Goal: Find specific page/section: Find specific page/section

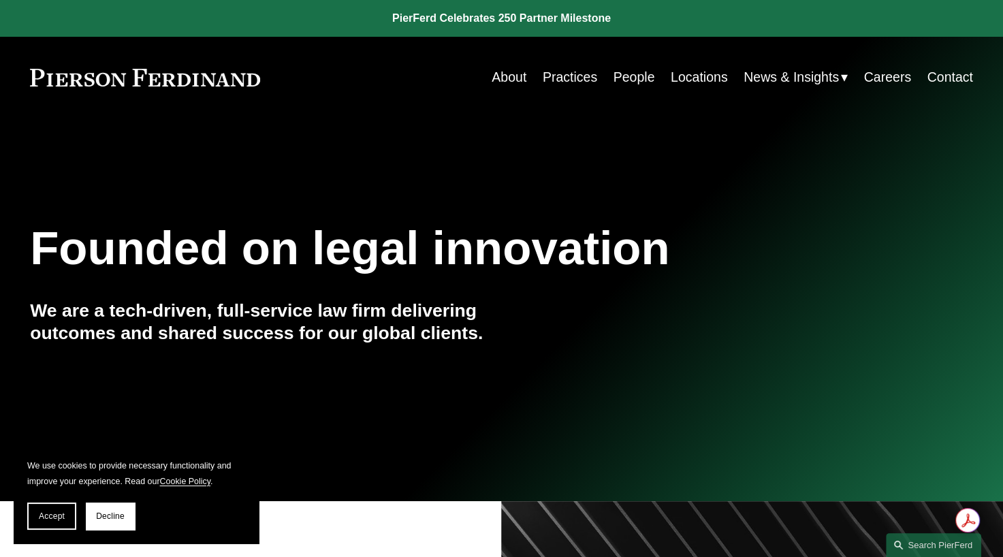
click at [563, 76] on link "Practices" at bounding box center [570, 77] width 54 height 27
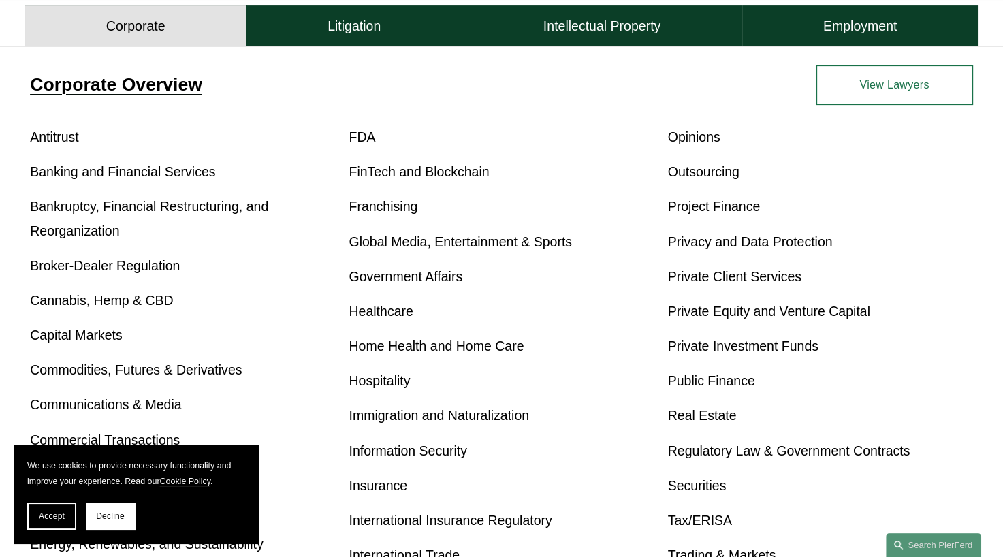
scroll to position [476, 0]
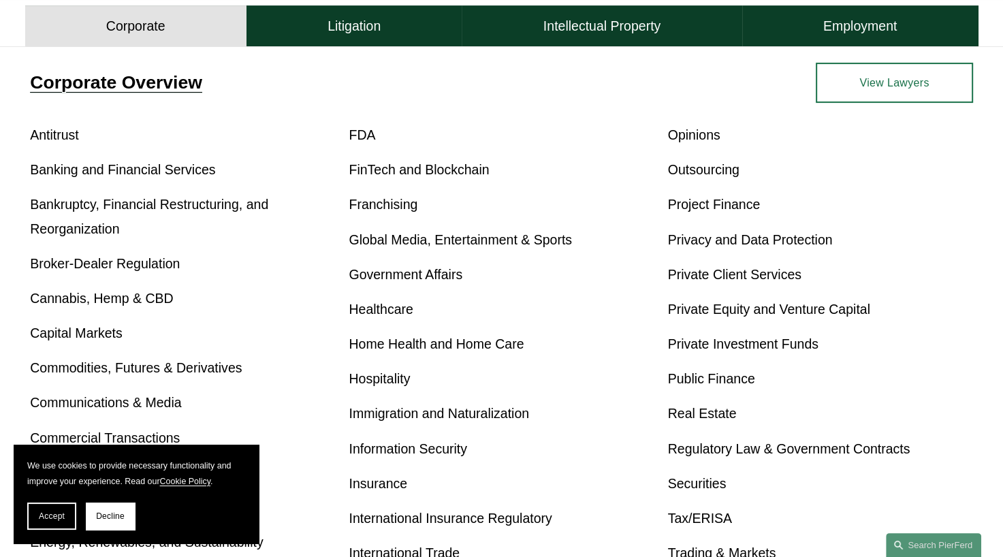
click at [77, 216] on p "Bankruptcy, Financial Restructuring, and Reorganization" at bounding box center [182, 217] width 305 height 48
click at [81, 211] on link "Bankruptcy, Financial Restructuring, and Reorganization" at bounding box center [149, 216] width 238 height 39
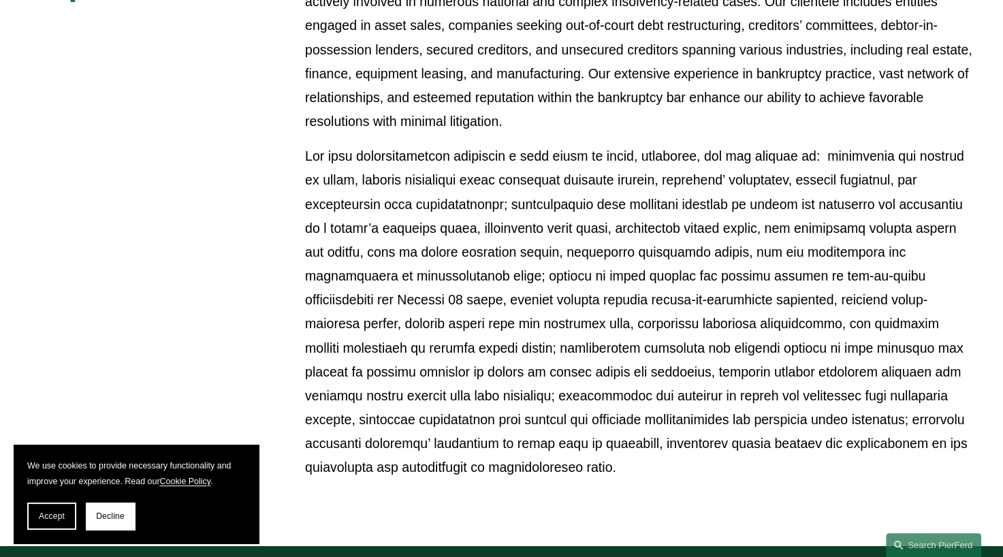
scroll to position [1225, 0]
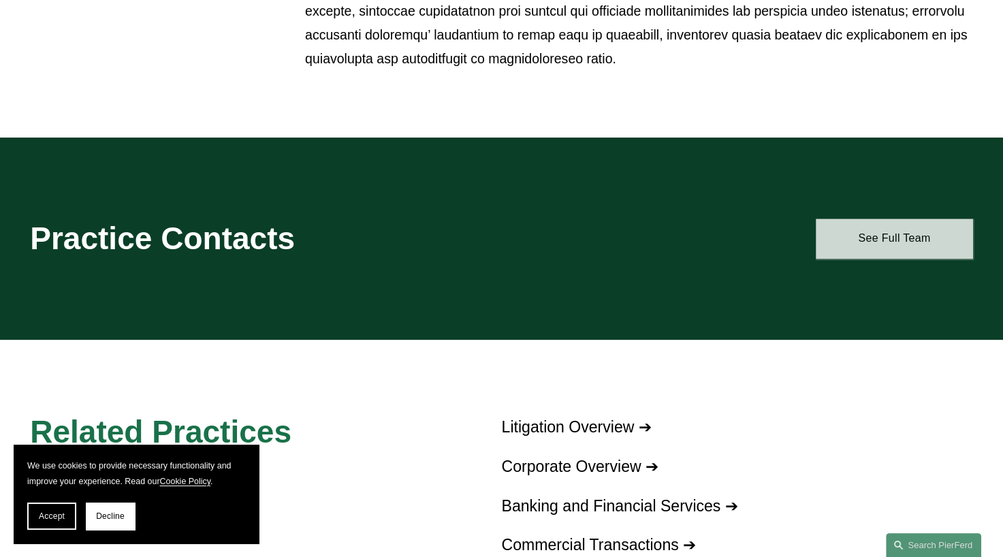
click at [905, 220] on link "See Full Team" at bounding box center [893, 239] width 157 height 41
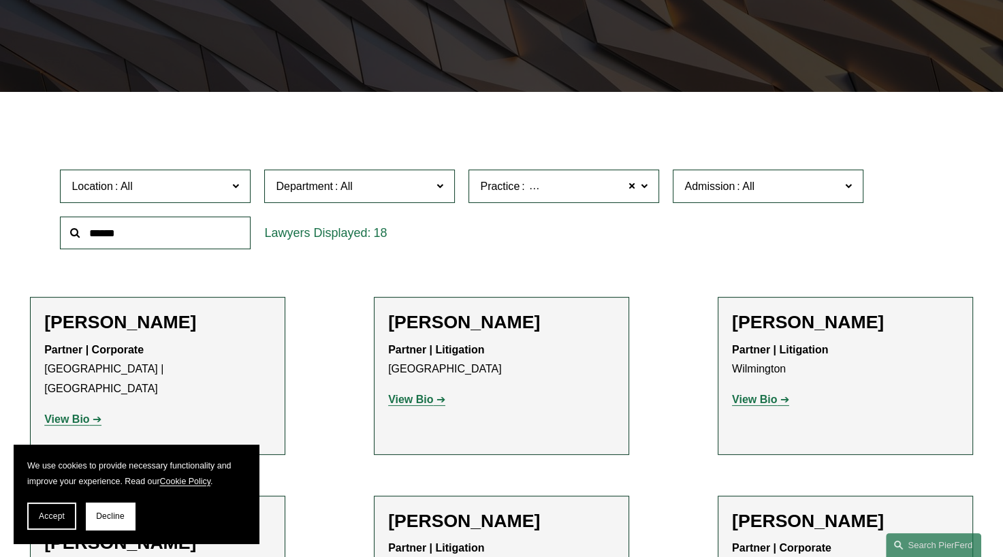
scroll to position [340, 0]
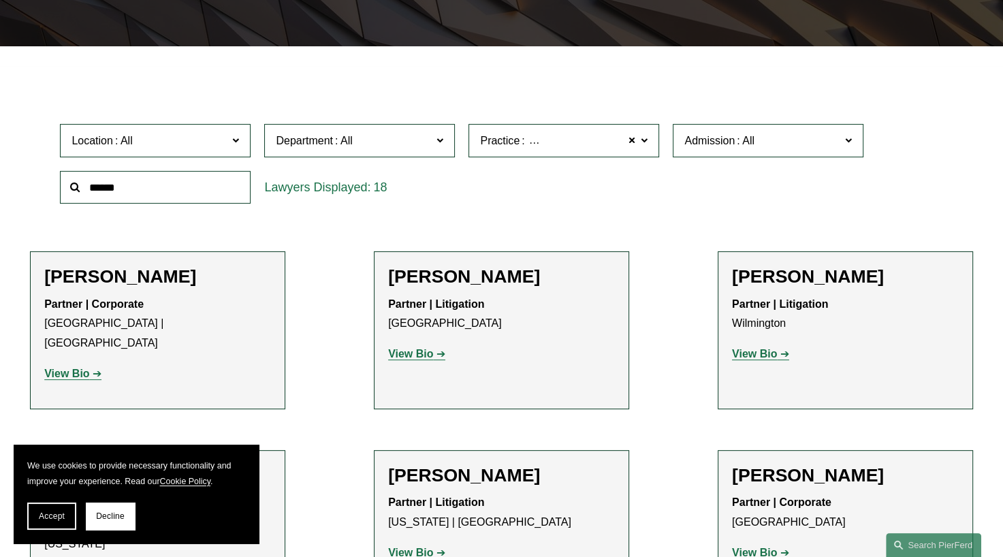
click at [528, 148] on span "Bankruptcy, Financial Restructuring, and Reorganization" at bounding box center [663, 141] width 272 height 18
click at [0, 0] on link "Bankruptcy, Financial Restructuring, and Reorganization" at bounding box center [0, 0] width 0 height 0
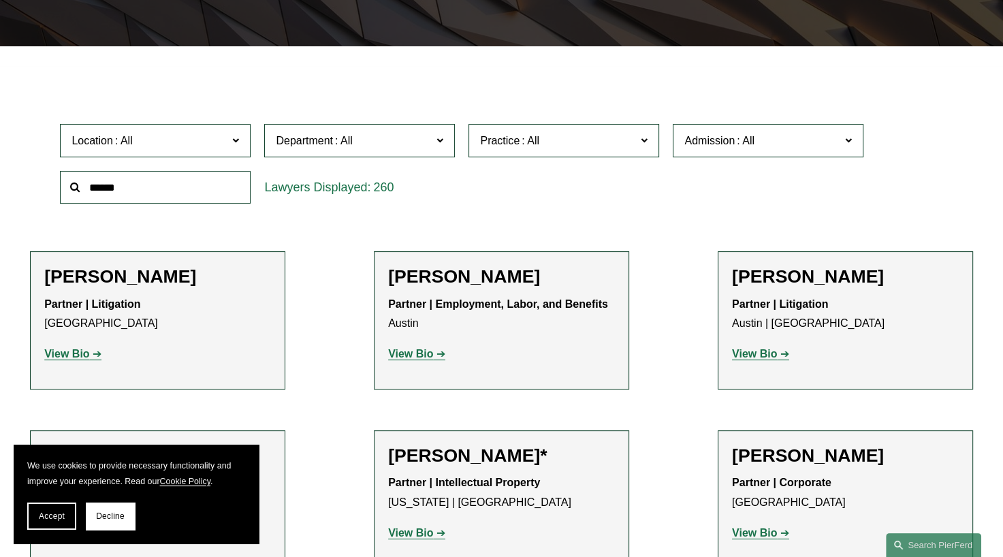
scroll to position [340, 0]
click at [37, 513] on button "Accept" at bounding box center [51, 515] width 49 height 27
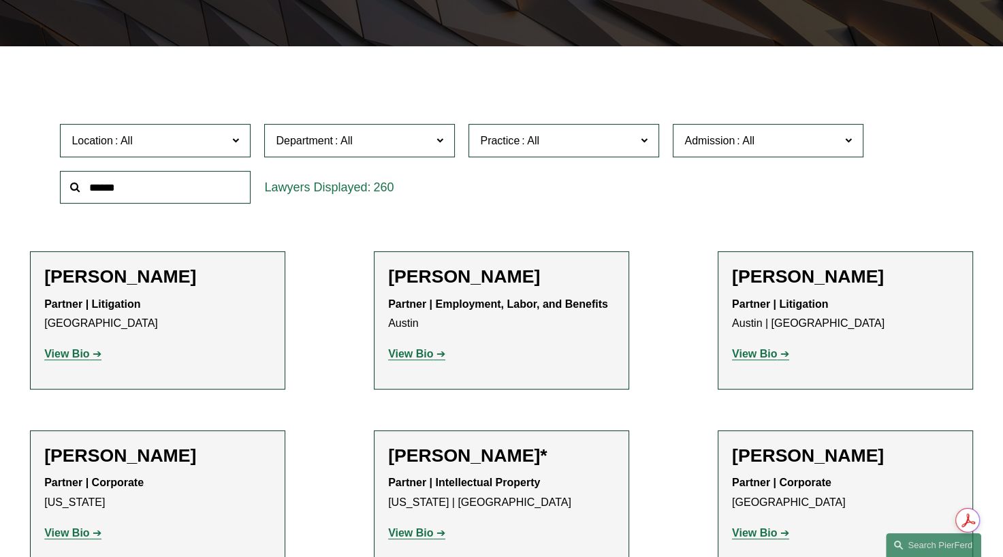
click at [585, 141] on span "Practice" at bounding box center [558, 140] width 156 height 18
click at [0, 0] on link "Bankruptcy, Financial Restructuring, and Reorganization" at bounding box center [0, 0] width 0 height 0
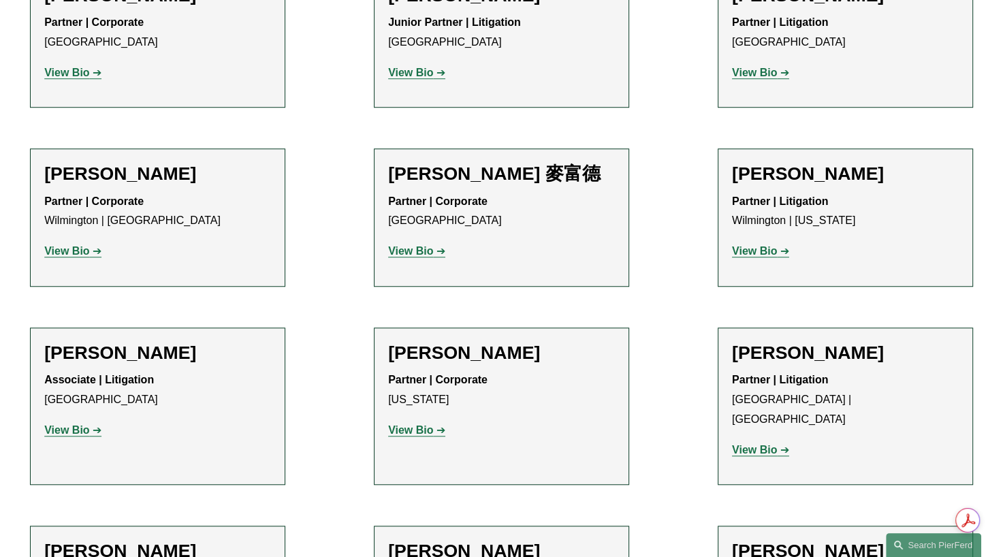
scroll to position [1202, 0]
